Goal: Task Accomplishment & Management: Manage account settings

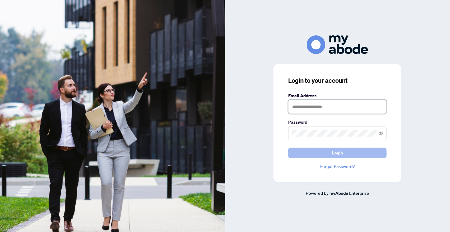
type input "**********"
click at [337, 150] on span "Login" at bounding box center [337, 153] width 11 height 10
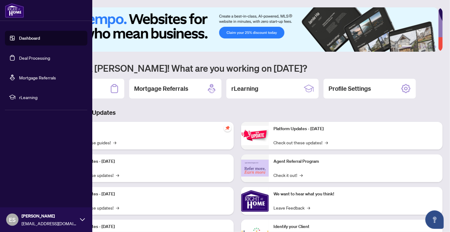
click at [35, 57] on link "Deal Processing" at bounding box center [34, 58] width 31 height 6
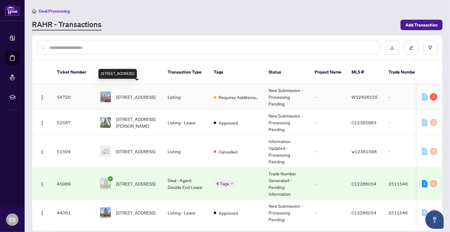
click at [152, 93] on span "3302 Granite Gate, Burlington, Ontario L7M 0L7, Canada" at bounding box center [135, 96] width 39 height 7
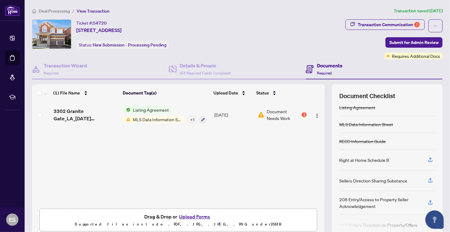
scroll to position [52, 0]
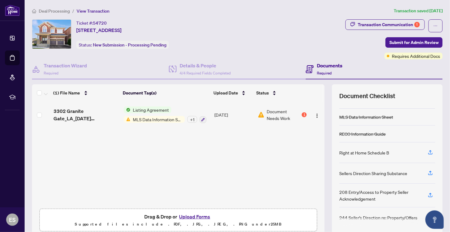
click at [163, 119] on span "MLS Data Information Sheet" at bounding box center [157, 119] width 54 height 7
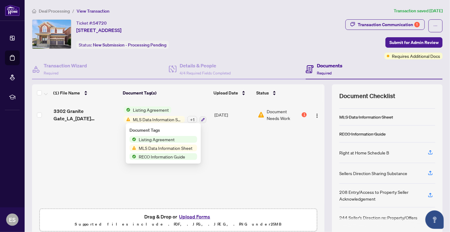
click at [284, 114] on span "Document Needs Work" at bounding box center [284, 115] width 34 height 14
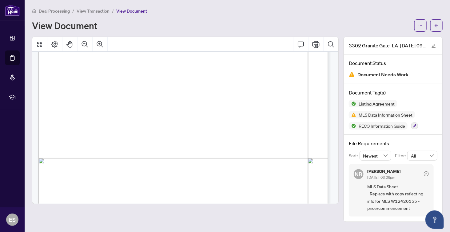
scroll to position [2151, 0]
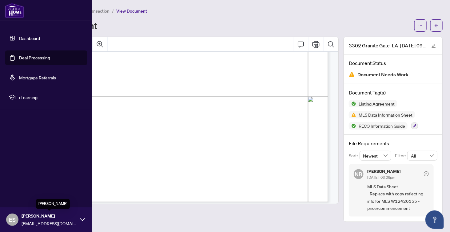
click at [55, 218] on span "Esther Seong" at bounding box center [49, 215] width 55 height 7
click at [24, 182] on span "Logout" at bounding box center [25, 183] width 14 height 10
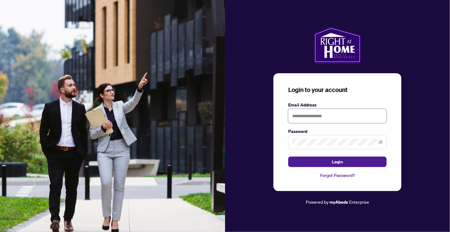
type input "**********"
